Goal: Find specific page/section: Find specific page/section

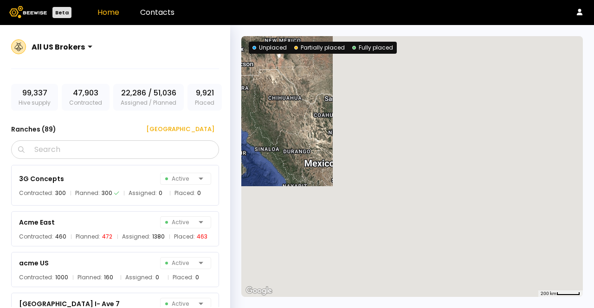
drag, startPoint x: 473, startPoint y: 178, endPoint x: 158, endPoint y: -22, distance: 373.4
click at [158, 0] on html "Beta Home Contacts All US Brokers 99,337 Hive supply 47,903 Contracted 22,286 /…" at bounding box center [297, 154] width 594 height 308
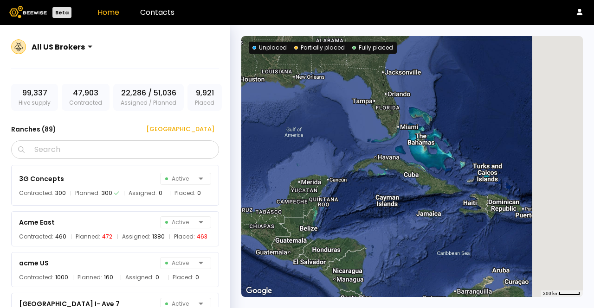
drag, startPoint x: 493, startPoint y: 160, endPoint x: 396, endPoint y: 161, distance: 97.4
click at [396, 161] on div at bounding box center [411, 166] width 341 height 261
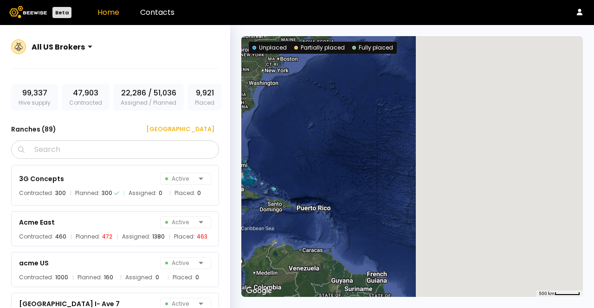
drag, startPoint x: 523, startPoint y: 155, endPoint x: 289, endPoint y: 174, distance: 234.5
click at [289, 174] on div at bounding box center [411, 166] width 341 height 261
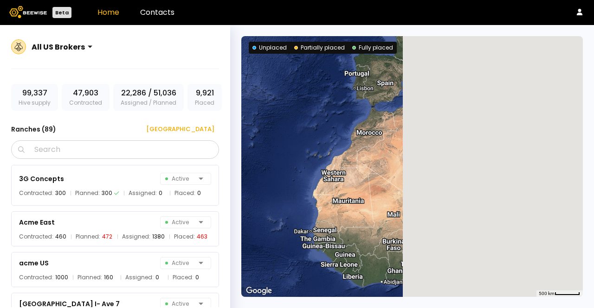
drag, startPoint x: 485, startPoint y: 168, endPoint x: 260, endPoint y: 176, distance: 225.1
click at [260, 176] on div at bounding box center [411, 166] width 341 height 261
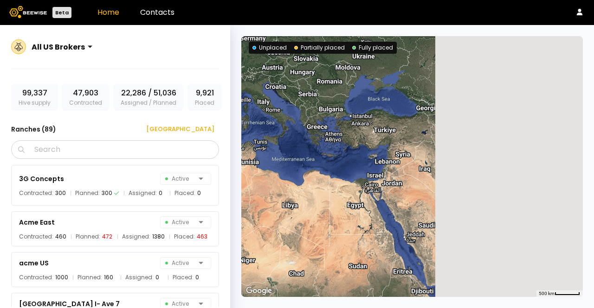
drag, startPoint x: 512, startPoint y: 135, endPoint x: 308, endPoint y: 179, distance: 208.2
click at [308, 179] on div at bounding box center [411, 166] width 341 height 261
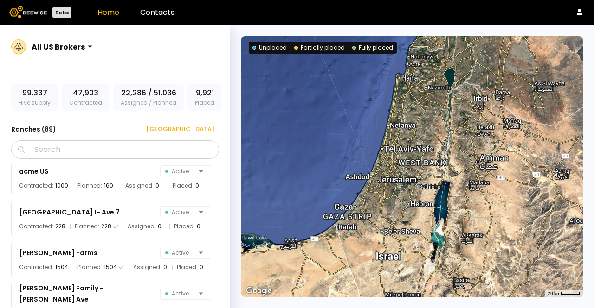
scroll to position [92, 0]
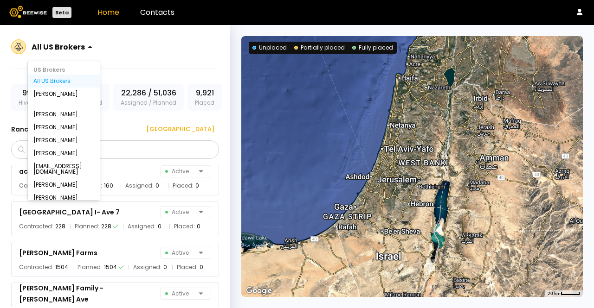
click at [86, 48] on div "All US Brokers" at bounding box center [58, 46] width 61 height 21
click at [68, 99] on div "[PERSON_NAME]" at bounding box center [64, 94] width 72 height 13
click at [48, 83] on div "All US Brokers" at bounding box center [63, 81] width 61 height 6
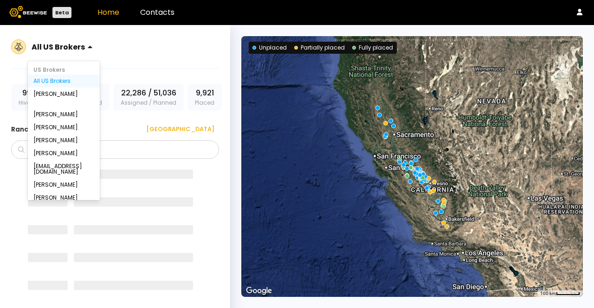
click at [66, 50] on div at bounding box center [58, 47] width 53 height 8
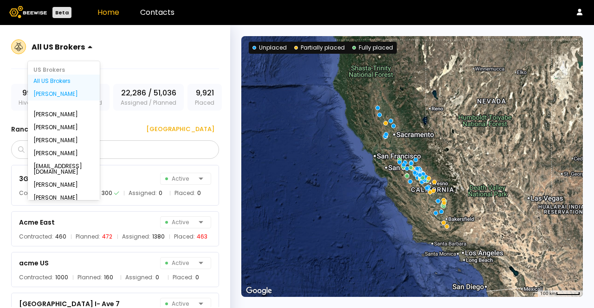
click at [65, 95] on div "[PERSON_NAME]" at bounding box center [63, 94] width 61 height 6
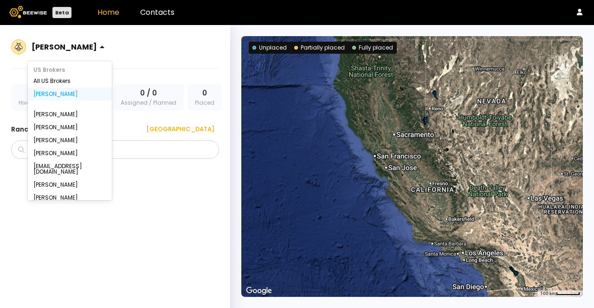
click at [69, 48] on div at bounding box center [64, 47] width 65 height 8
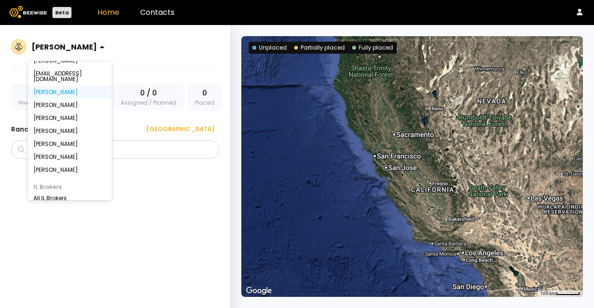
scroll to position [123, 0]
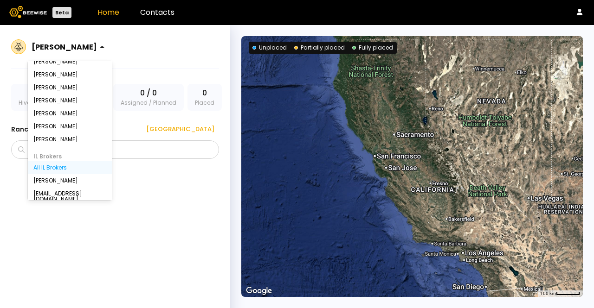
click at [58, 165] on div "All IL Brokers" at bounding box center [69, 168] width 73 height 6
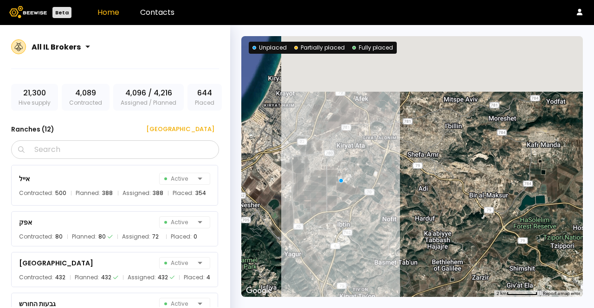
drag, startPoint x: 375, startPoint y: 112, endPoint x: 364, endPoint y: 242, distance: 130.3
click at [364, 242] on div at bounding box center [411, 166] width 341 height 261
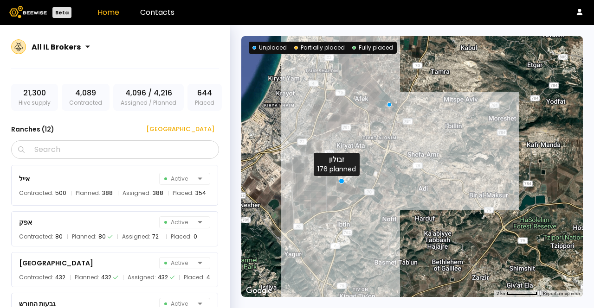
click at [340, 180] on div at bounding box center [342, 182] width 6 height 6
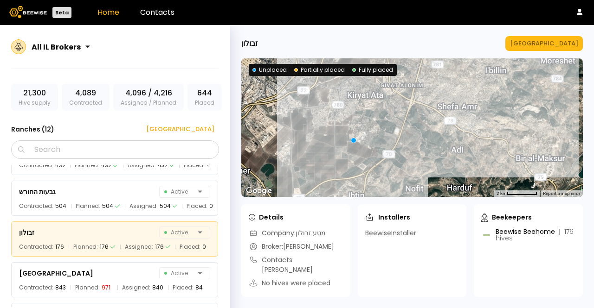
scroll to position [112, 0]
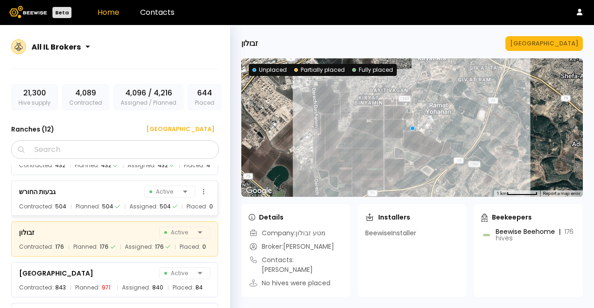
click at [83, 188] on div "גבעות החורש Active" at bounding box center [114, 192] width 191 height 13
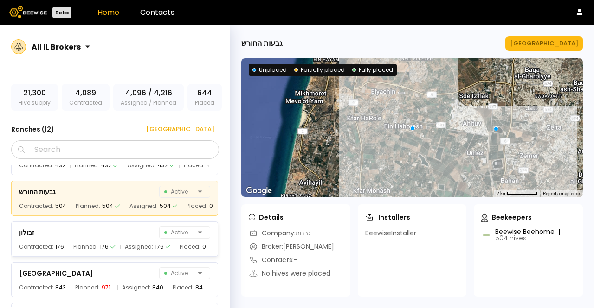
click at [84, 220] on div "זבולון Active Contracted: 176 Planned: 176 Assigned: 176 Placed: 0" at bounding box center [119, 236] width 216 height 41
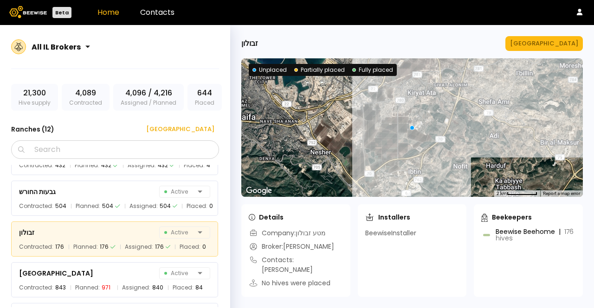
click at [416, 103] on div at bounding box center [411, 127] width 341 height 139
click at [414, 102] on div at bounding box center [411, 127] width 341 height 139
